Goal: Transaction & Acquisition: Purchase product/service

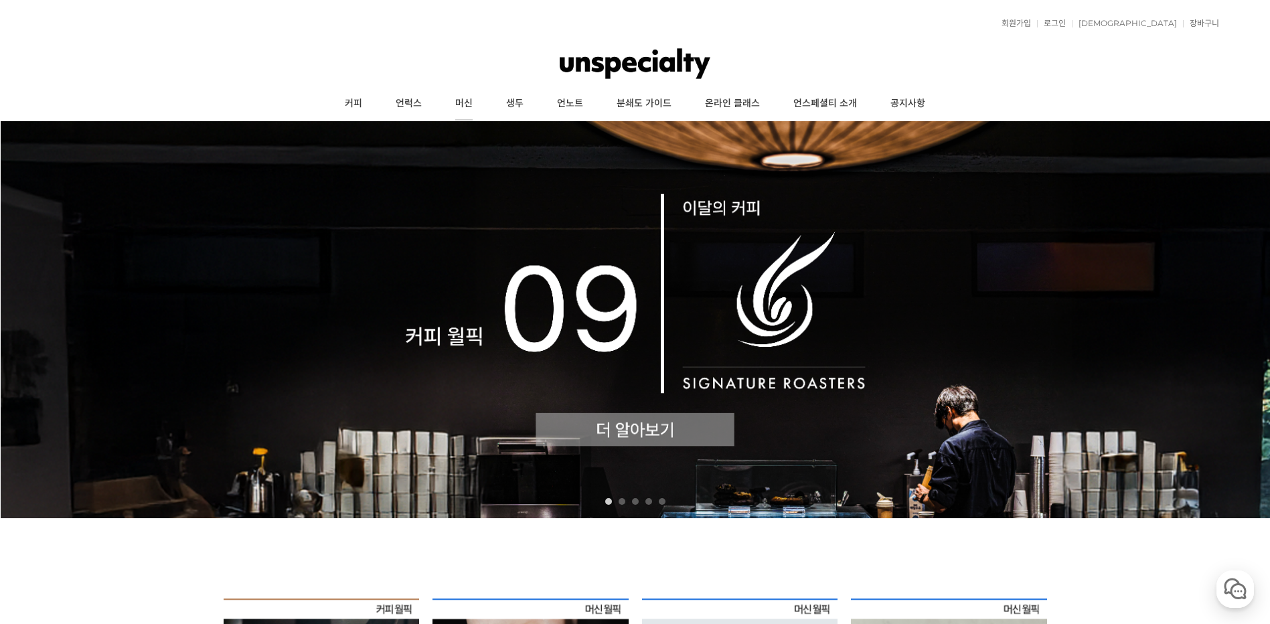
click at [469, 100] on link "머신" at bounding box center [463, 103] width 51 height 33
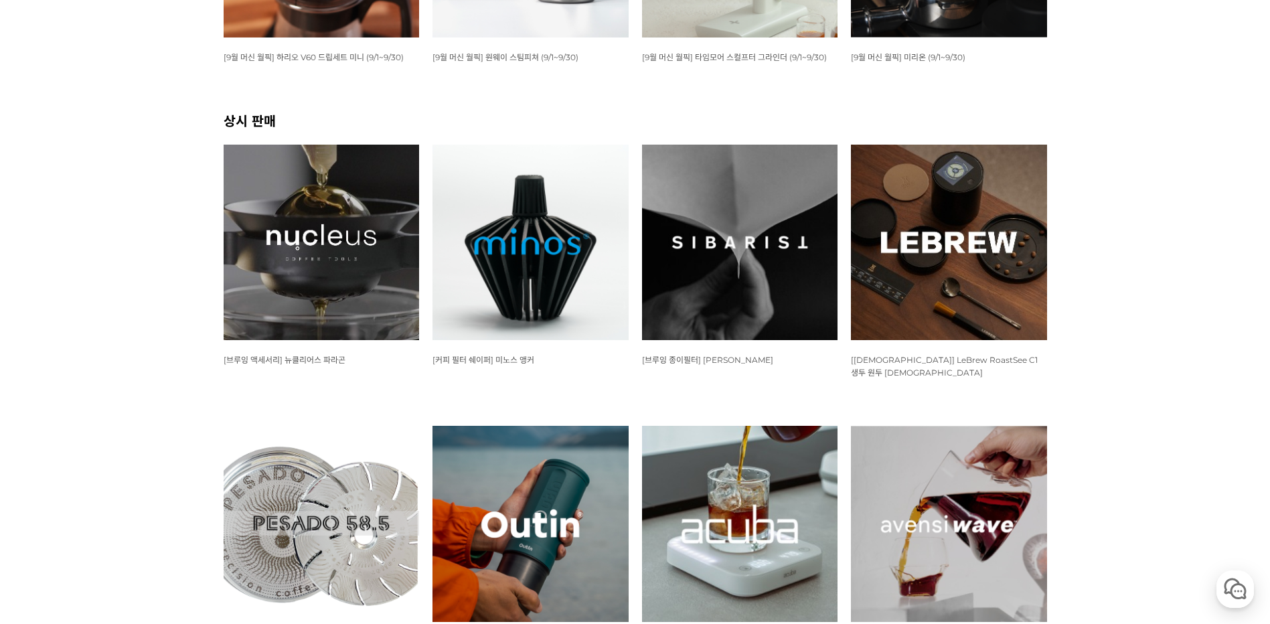
scroll to position [602, 0]
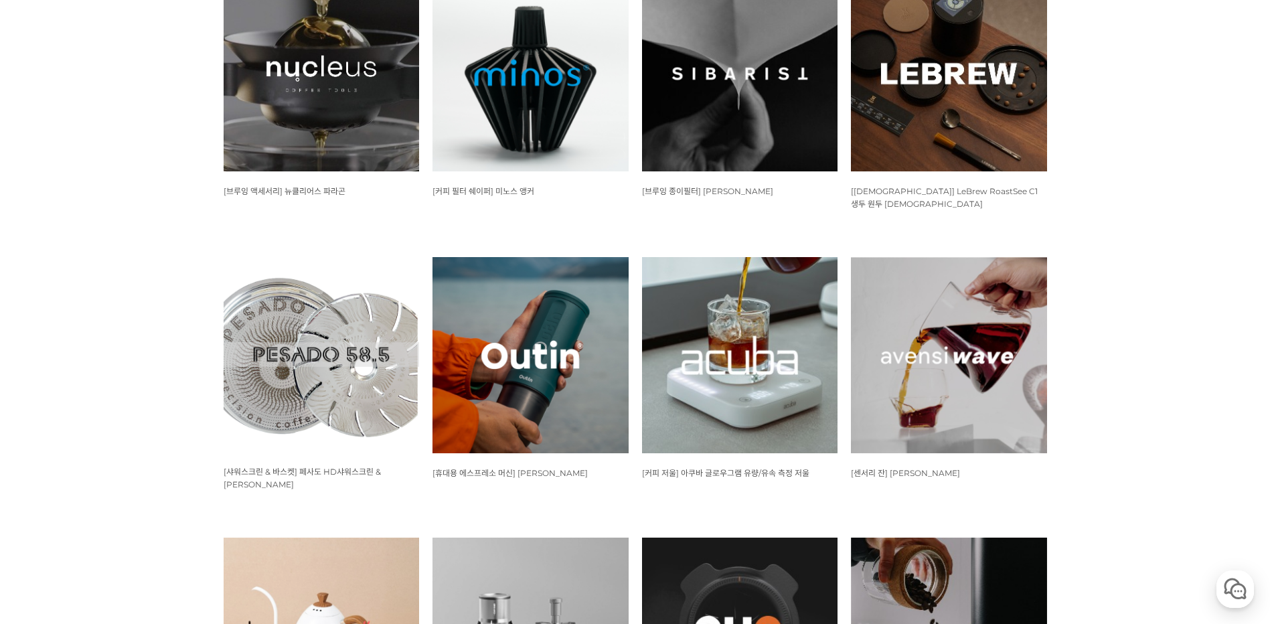
click at [519, 346] on img at bounding box center [530, 355] width 196 height 196
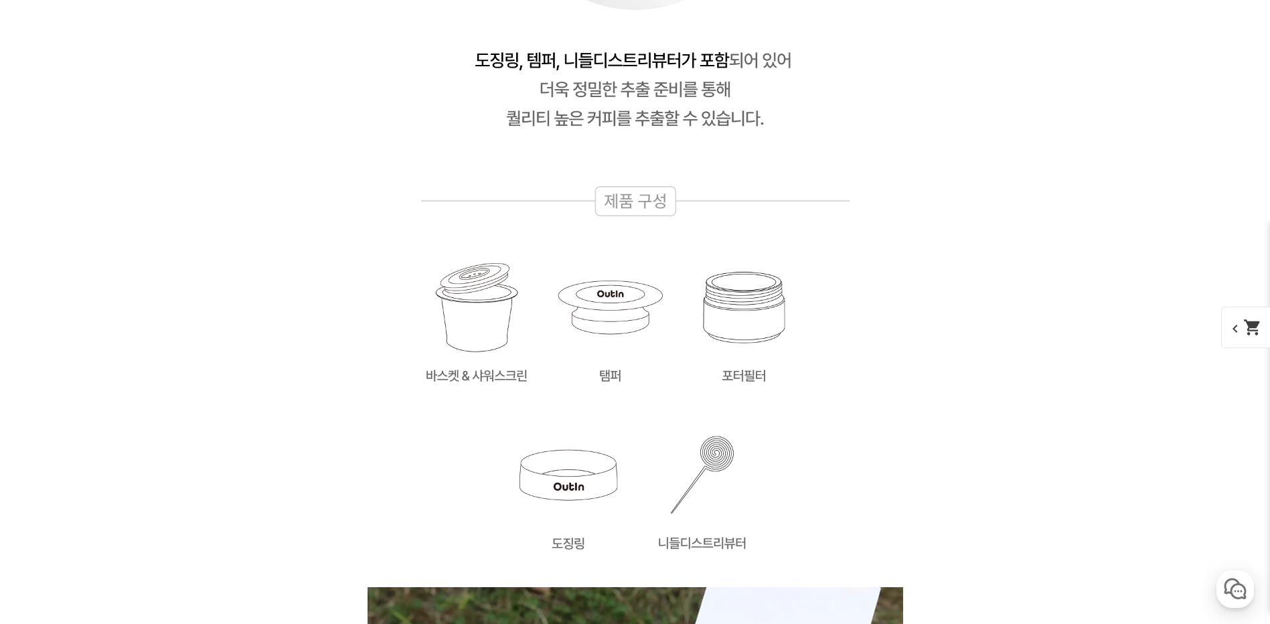
scroll to position [17524, 0]
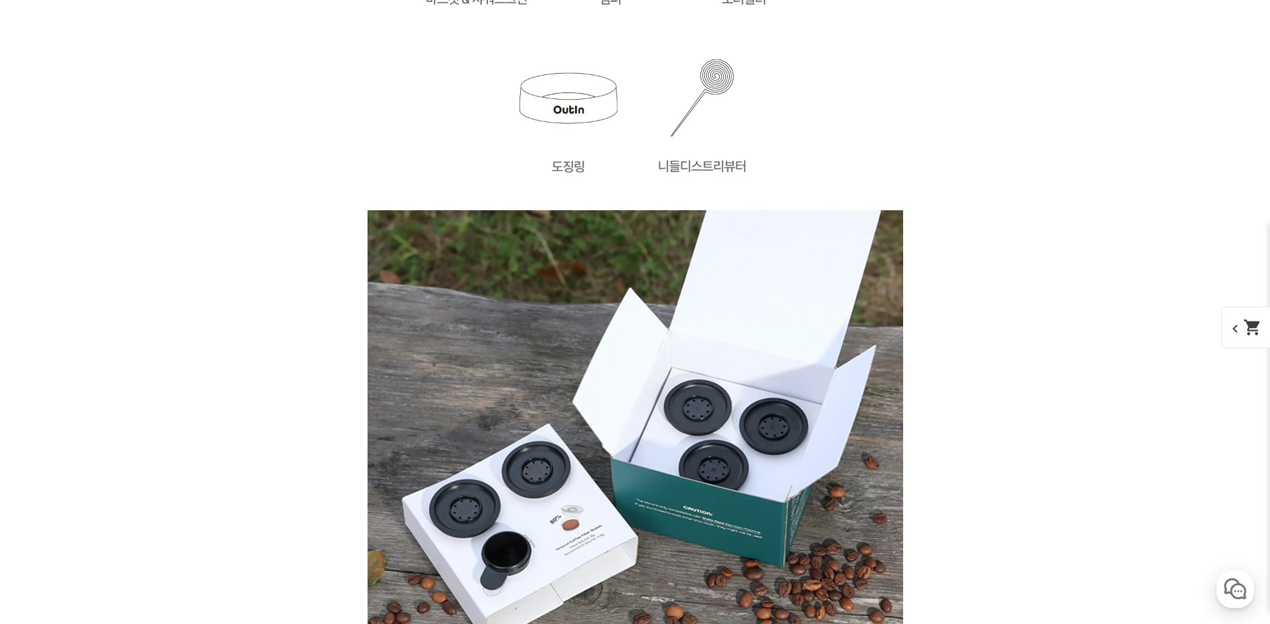
scroll to position [17859, 0]
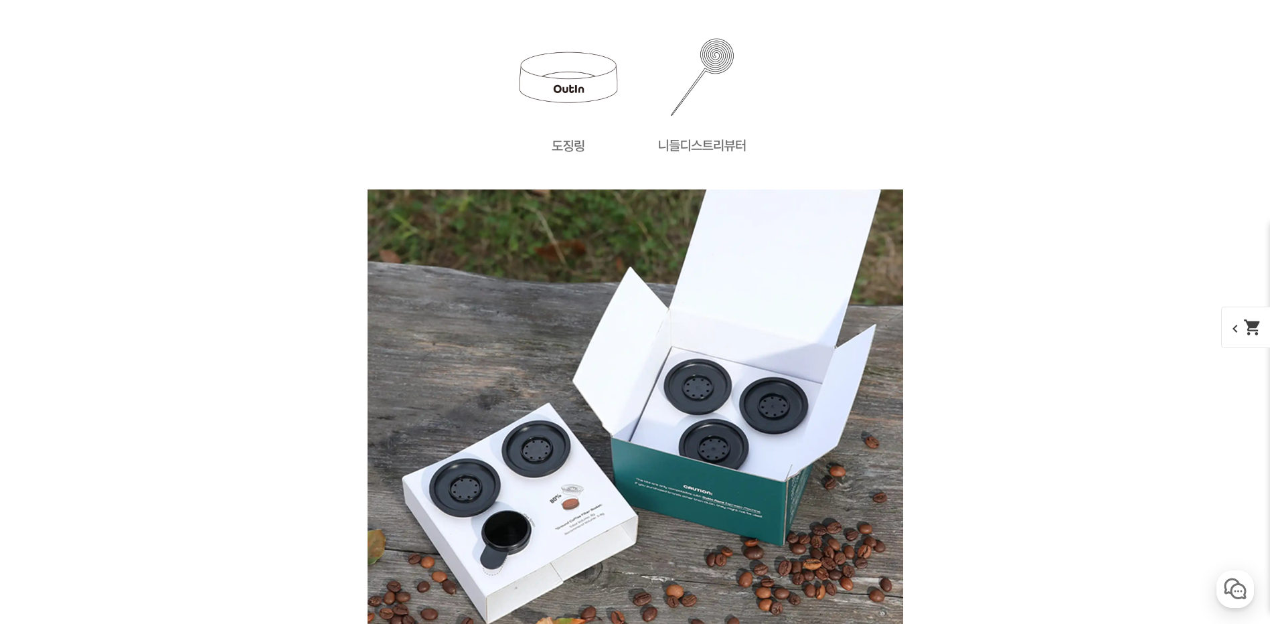
drag, startPoint x: 83, startPoint y: 186, endPoint x: 202, endPoint y: 277, distance: 149.9
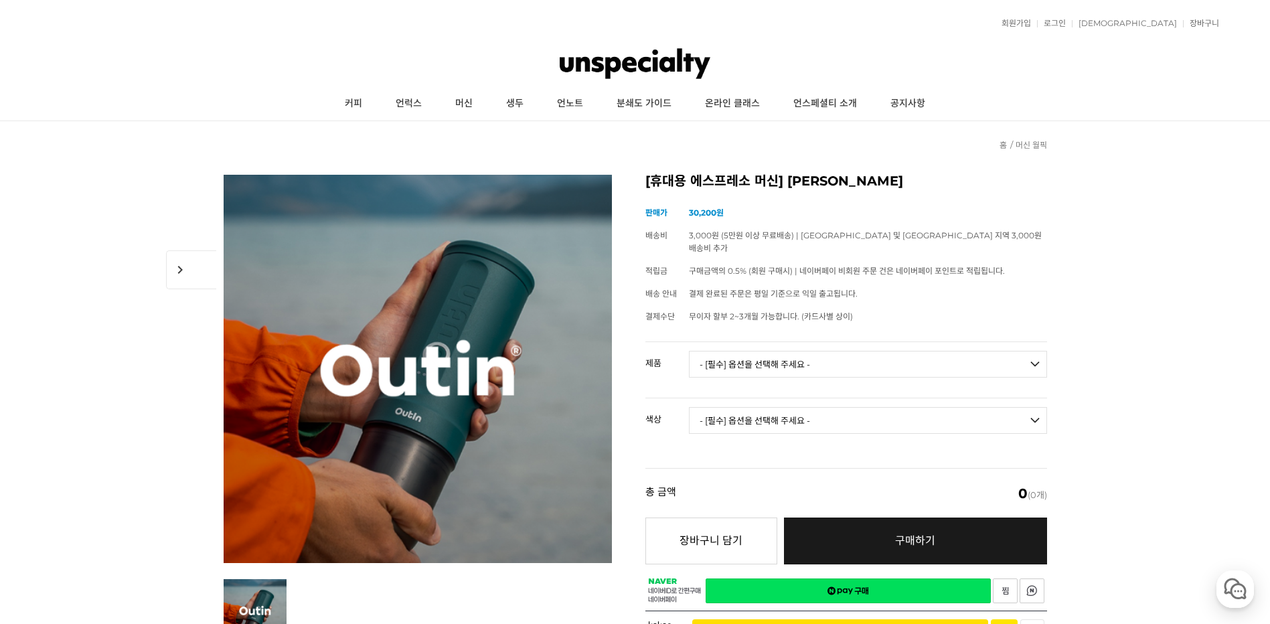
scroll to position [134, 0]
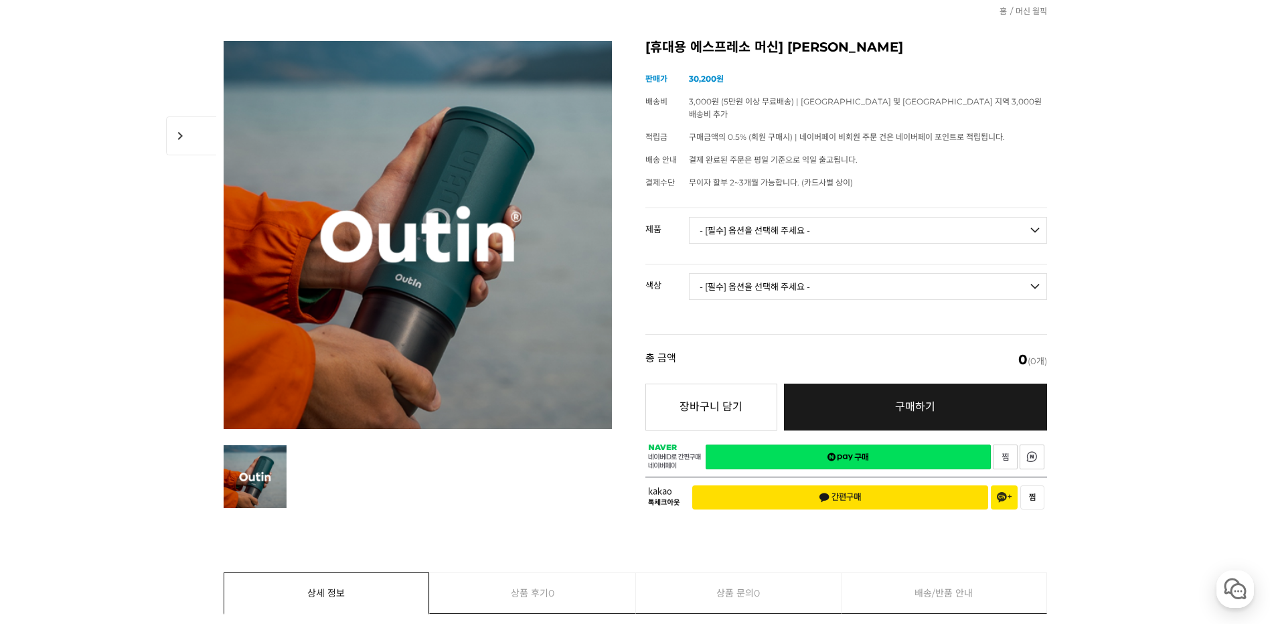
click at [948, 217] on select "- [필수] 옵션을 선택해 주세요 - ------------------- 아우틴 나노 휴대용 에스프레소 머신 아우틴 나노 트래블러 기프트박스 …" at bounding box center [868, 230] width 358 height 27
click at [949, 217] on select "- [필수] 옵션을 선택해 주세요 - ------------------- 아우틴 나노 휴대용 에스프레소 머신 아우틴 나노 트래블러 기프트박스 …" at bounding box center [868, 230] width 358 height 27
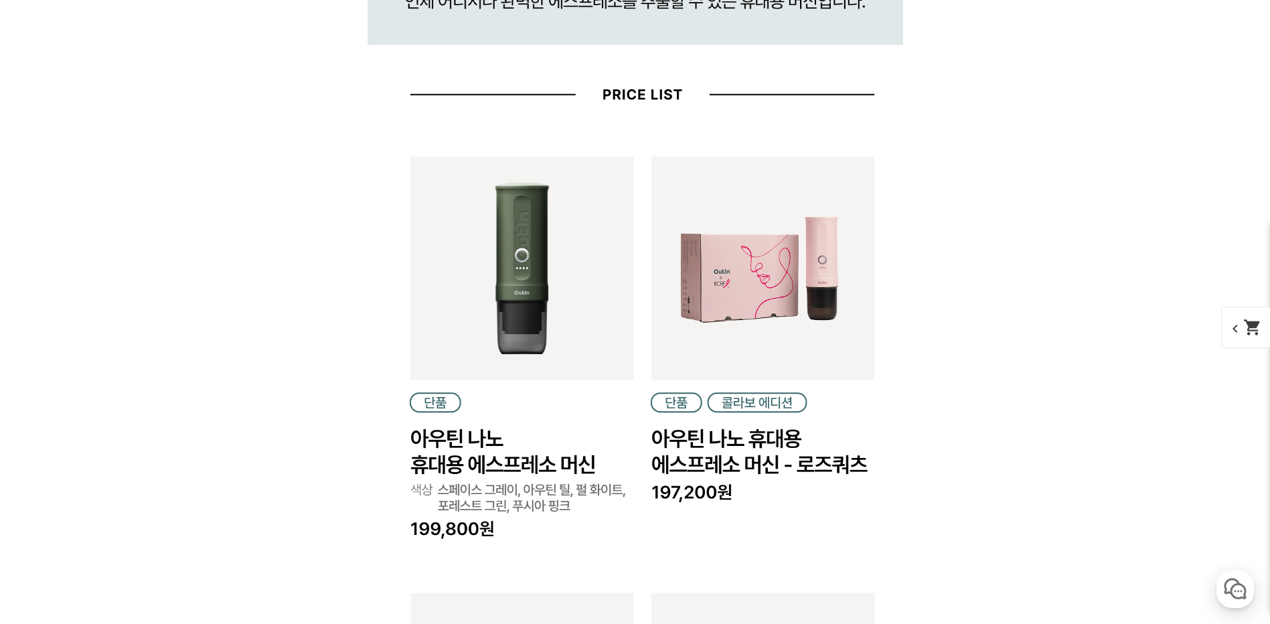
scroll to position [1807, 0]
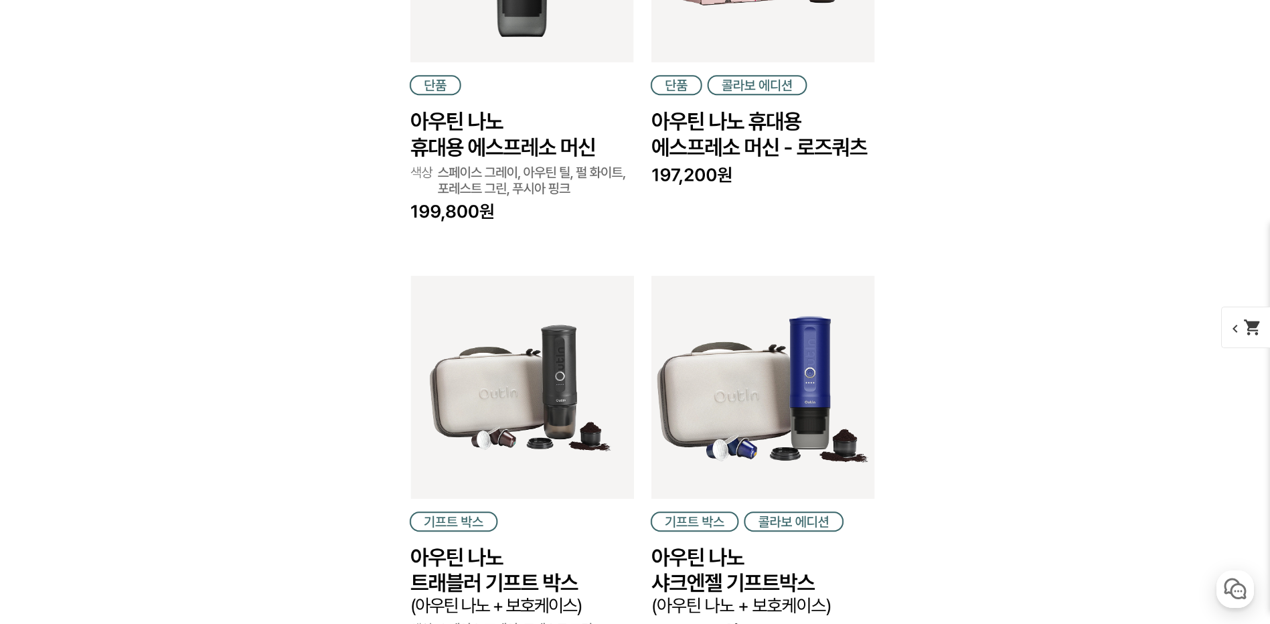
scroll to position [1941, 0]
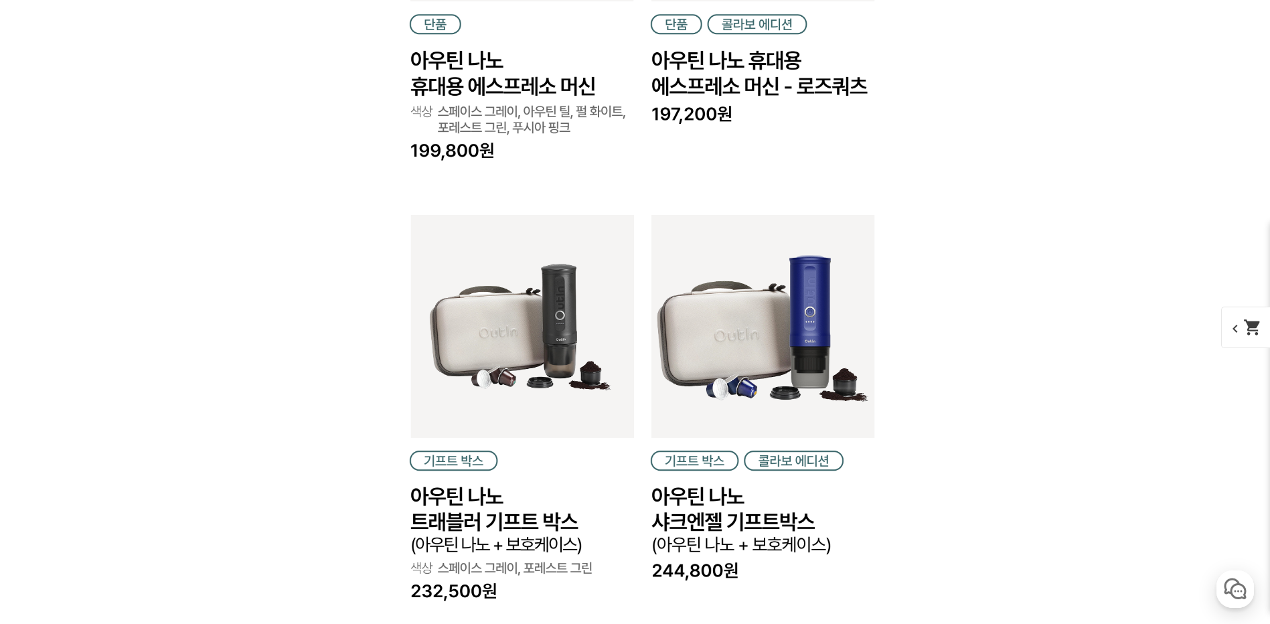
scroll to position [2008, 0]
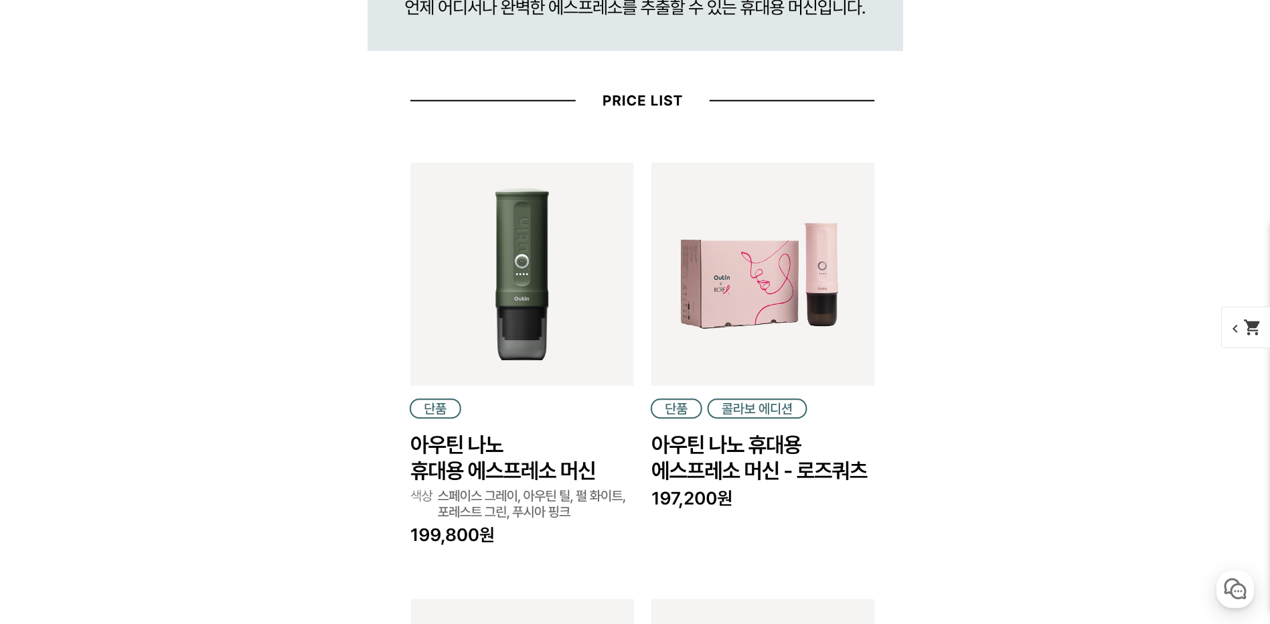
scroll to position [1673, 0]
